Goal: Task Accomplishment & Management: Use online tool/utility

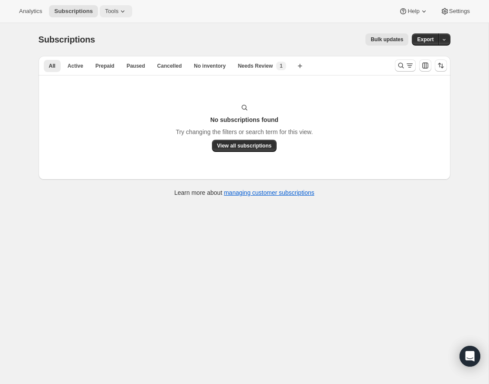
click at [122, 10] on icon at bounding box center [122, 11] width 9 height 9
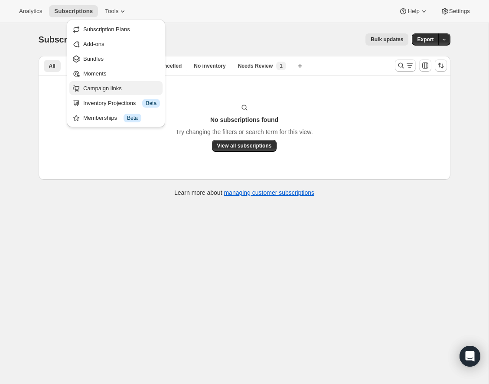
click at [107, 87] on span "Campaign links" at bounding box center [102, 88] width 39 height 7
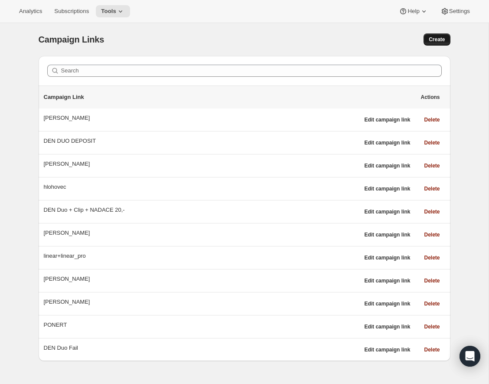
click at [425, 39] on button "Create" at bounding box center [437, 39] width 26 height 12
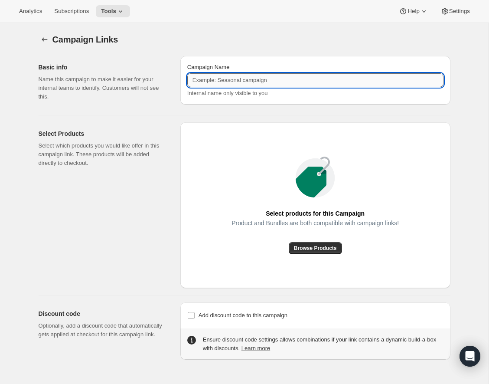
click at [280, 82] on input "Campaign Name" at bounding box center [315, 80] width 256 height 14
type input "[PERSON_NAME]"
click at [315, 244] on button "Browse Products" at bounding box center [315, 248] width 53 height 12
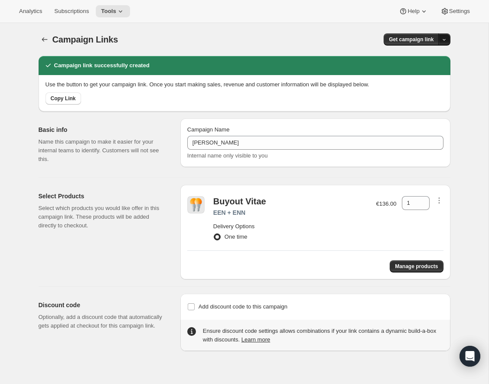
click at [446, 39] on icon "button" at bounding box center [444, 40] width 6 height 6
click at [433, 61] on span "Copy Link" at bounding box center [432, 57] width 25 height 9
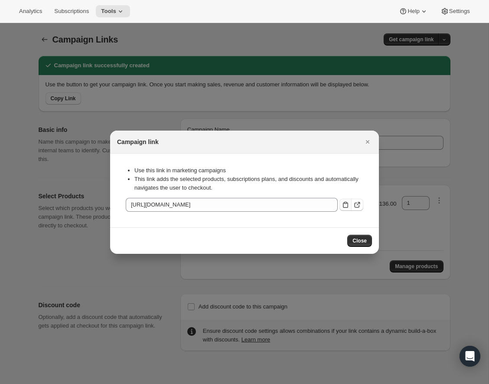
click at [348, 204] on icon ":r1m:" at bounding box center [345, 205] width 5 height 6
click at [365, 142] on icon "Close" at bounding box center [367, 141] width 9 height 9
